Goal: Navigation & Orientation: Find specific page/section

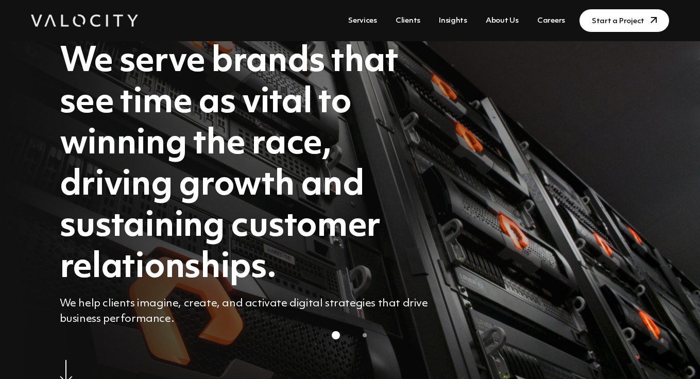
click at [371, 21] on link "Services" at bounding box center [362, 20] width 37 height 19
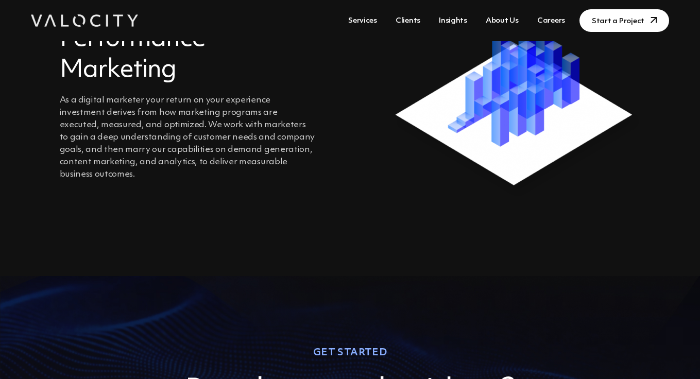
scroll to position [1574, 0]
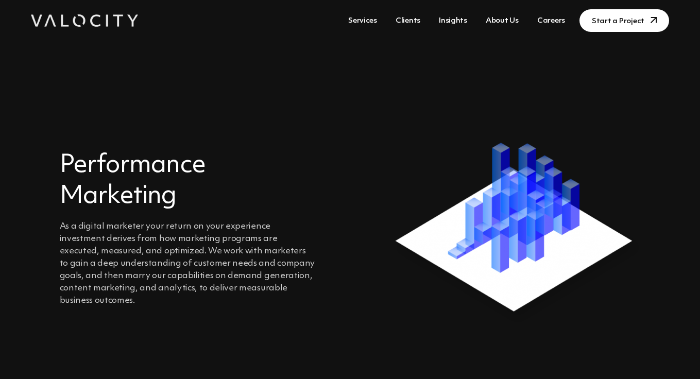
click at [415, 21] on link "Clients" at bounding box center [407, 20] width 33 height 19
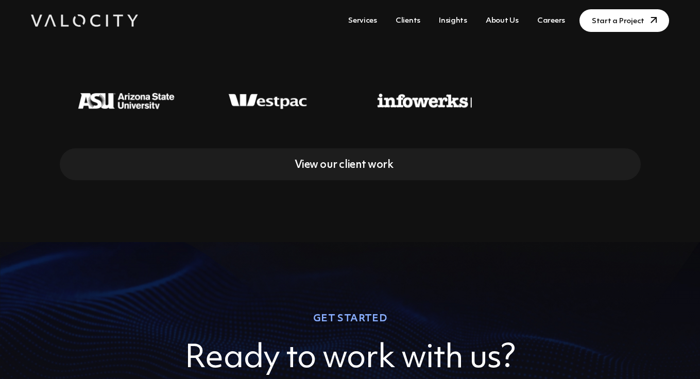
scroll to position [495, 0]
